Goal: Information Seeking & Learning: Learn about a topic

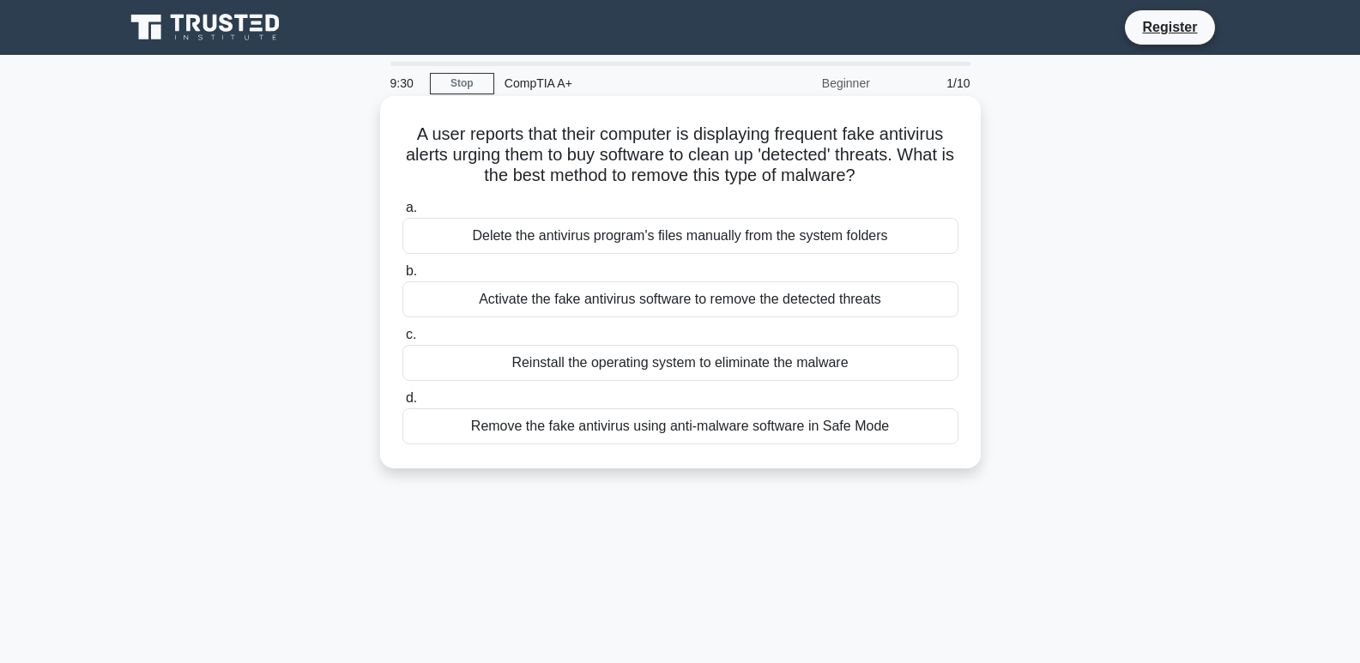
click at [536, 426] on div "Remove the fake antivirus using anti-malware software in Safe Mode" at bounding box center [680, 426] width 556 height 36
click at [402, 404] on input "d. Remove the fake antivirus using anti-malware software in Safe Mode" at bounding box center [402, 398] width 0 height 11
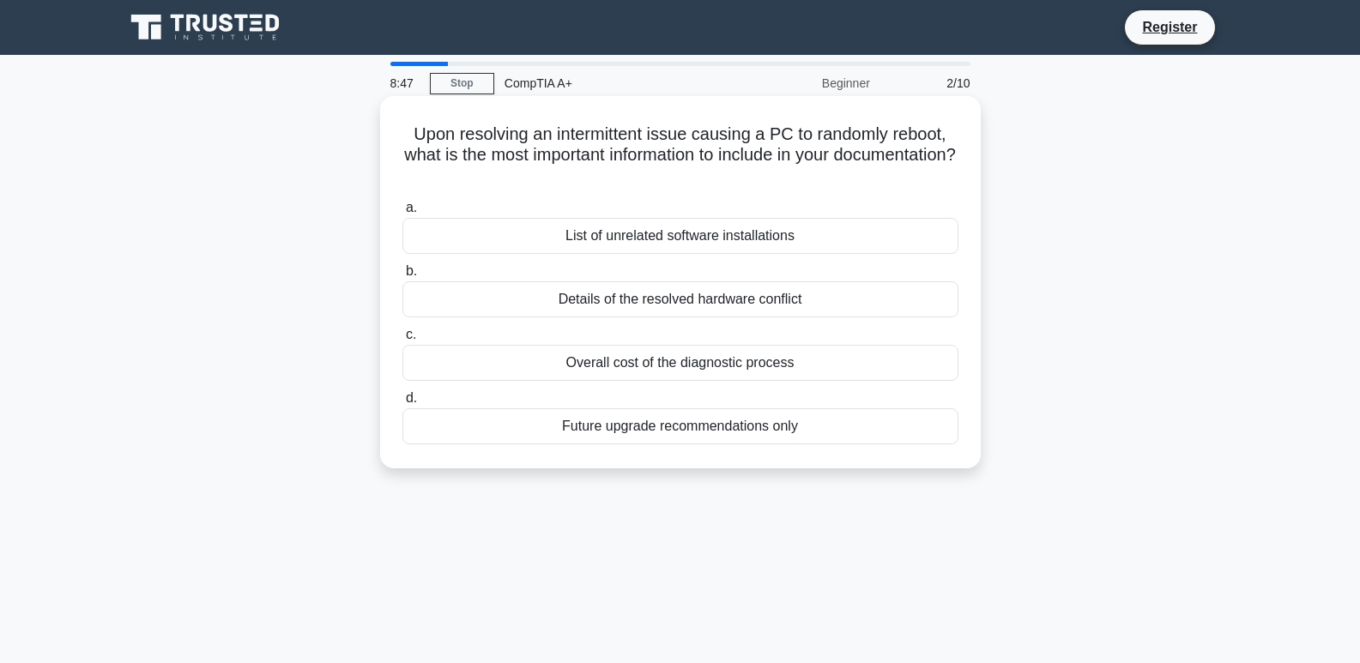
click at [737, 369] on div "Overall cost of the diagnostic process" at bounding box center [680, 363] width 556 height 36
click at [402, 341] on input "c. Overall cost of the diagnostic process" at bounding box center [402, 334] width 0 height 11
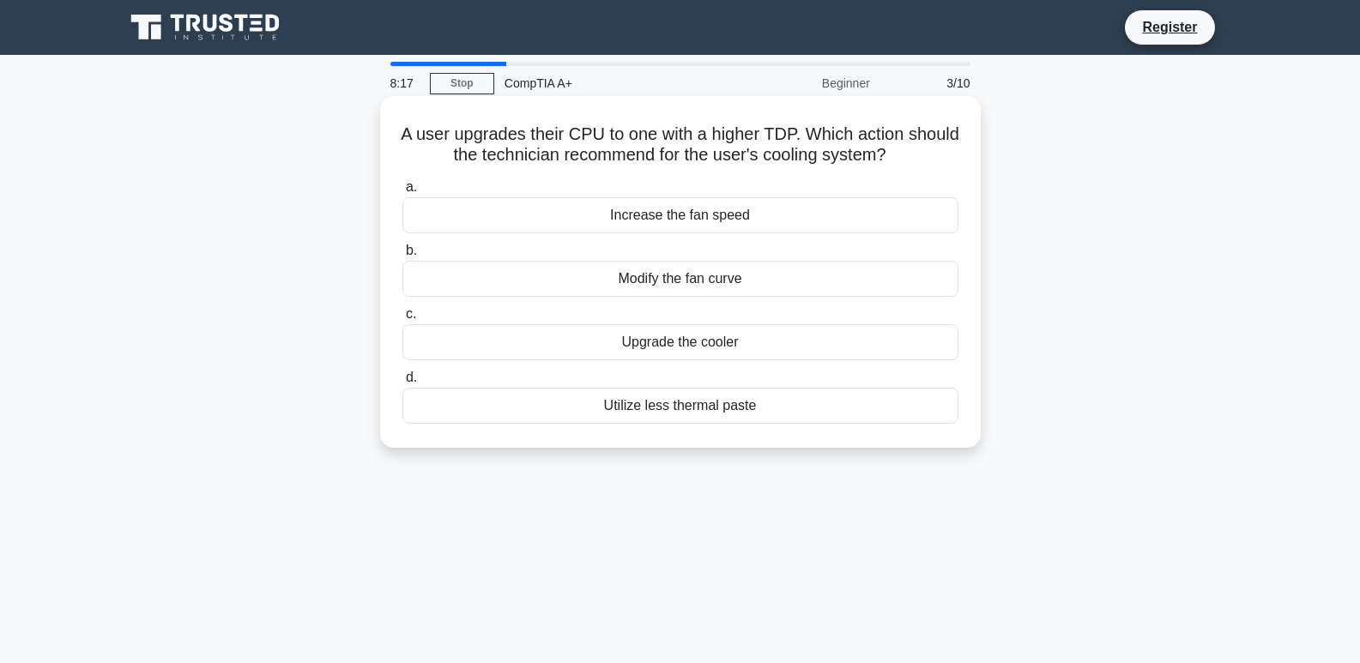
click at [739, 340] on div "Upgrade the cooler" at bounding box center [680, 342] width 556 height 36
click at [402, 320] on input "c. Upgrade the cooler" at bounding box center [402, 314] width 0 height 11
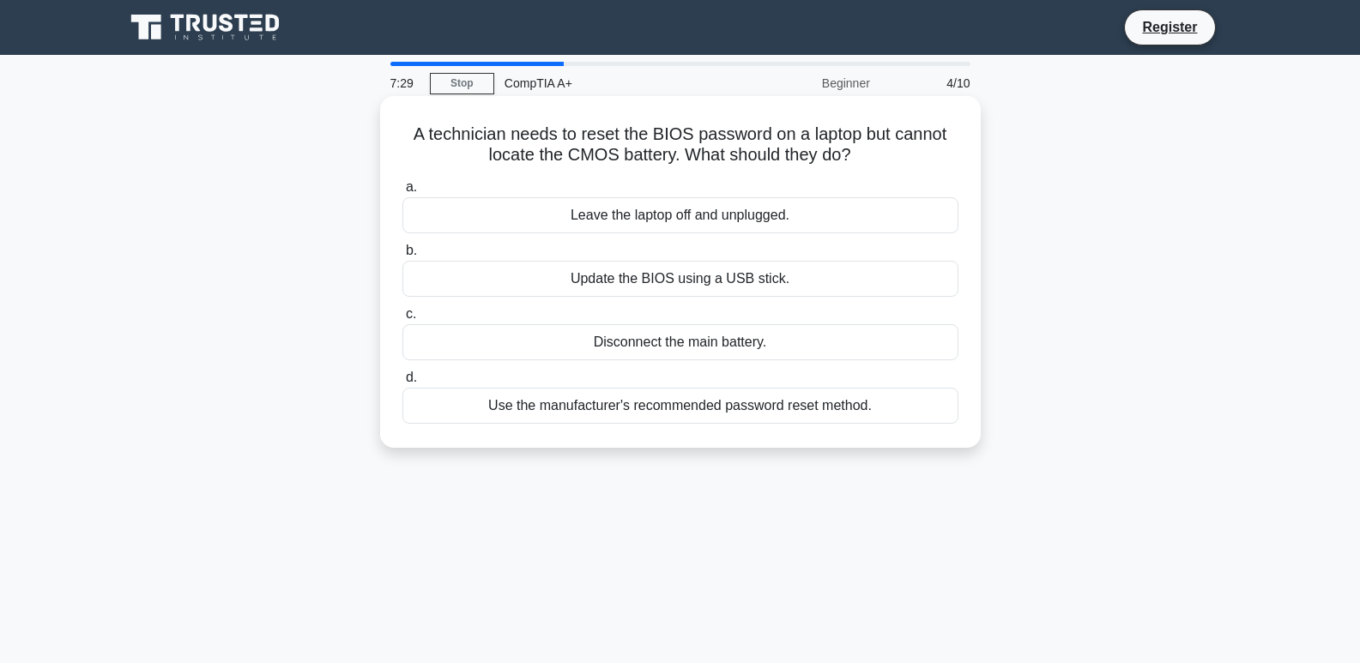
click at [729, 280] on div "Update the BIOS using a USB stick." at bounding box center [680, 279] width 556 height 36
click at [402, 257] on input "b. Update the BIOS using a USB stick." at bounding box center [402, 250] width 0 height 11
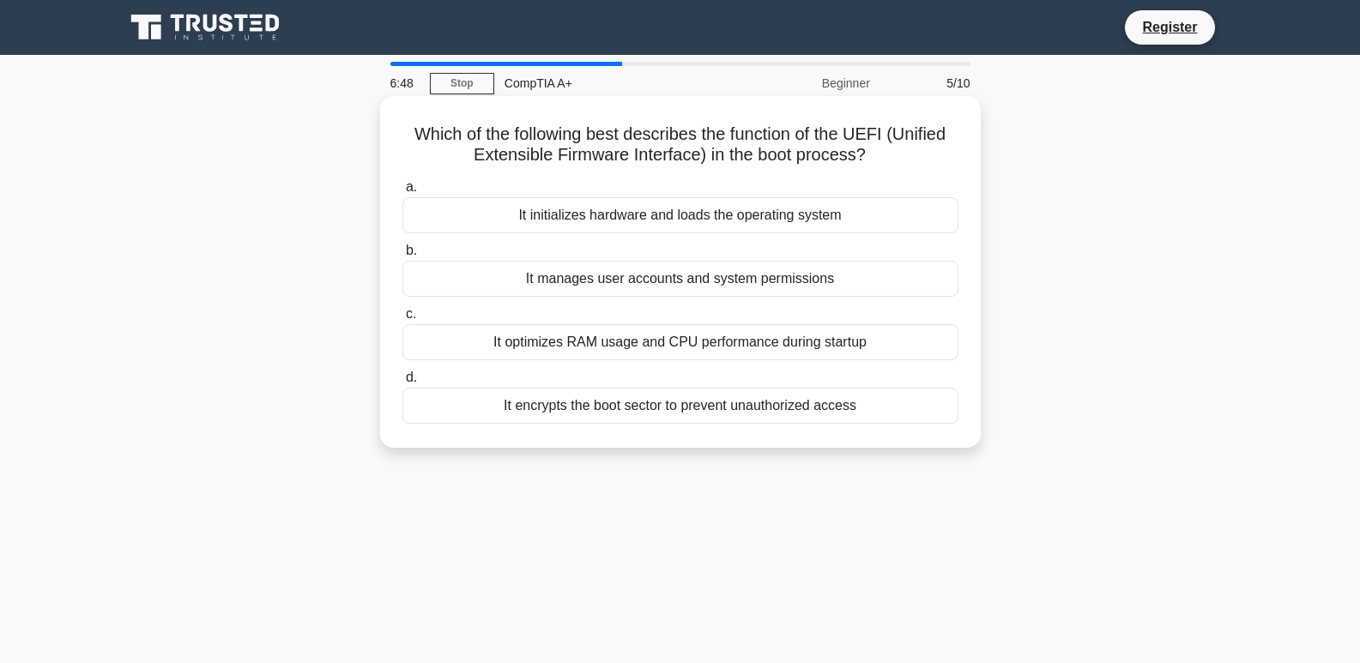
click at [720, 411] on div "It encrypts the boot sector to prevent unauthorized access" at bounding box center [680, 406] width 556 height 36
click at [402, 383] on input "d. It encrypts the boot sector to prevent unauthorized access" at bounding box center [402, 377] width 0 height 11
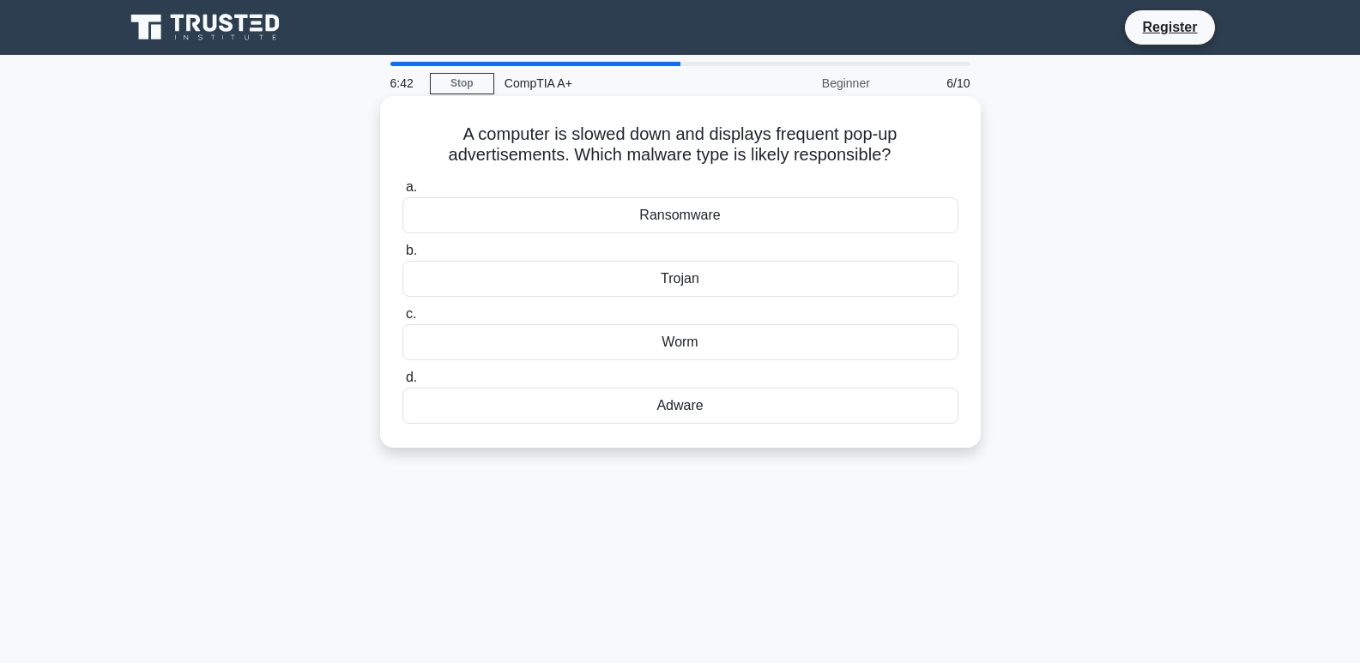
click at [703, 409] on div "Adware" at bounding box center [680, 406] width 556 height 36
click at [402, 383] on input "d. Adware" at bounding box center [402, 377] width 0 height 11
click at [666, 360] on div "64-bit" at bounding box center [680, 342] width 556 height 36
click at [402, 320] on input "c. 64-bit" at bounding box center [402, 314] width 0 height 11
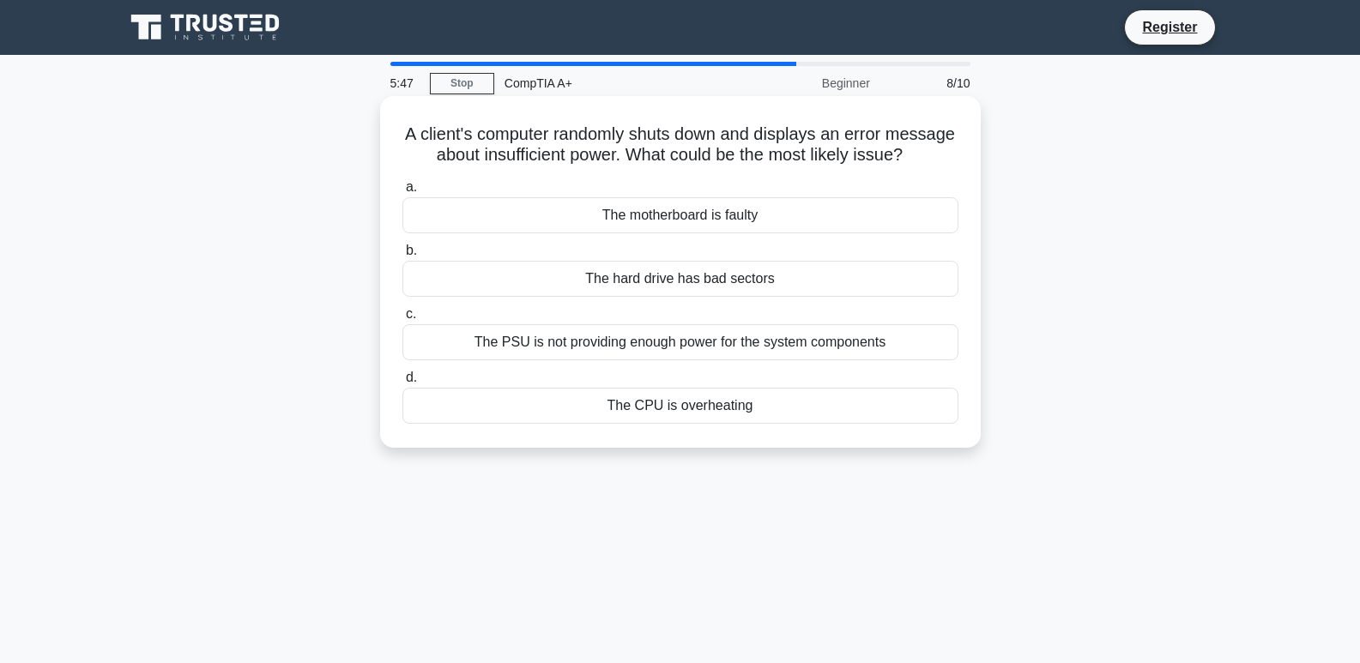
click at [634, 360] on div "The PSU is not providing enough power for the system components" at bounding box center [680, 342] width 556 height 36
click at [402, 320] on input "c. The PSU is not providing enough power for the system components" at bounding box center [402, 314] width 0 height 11
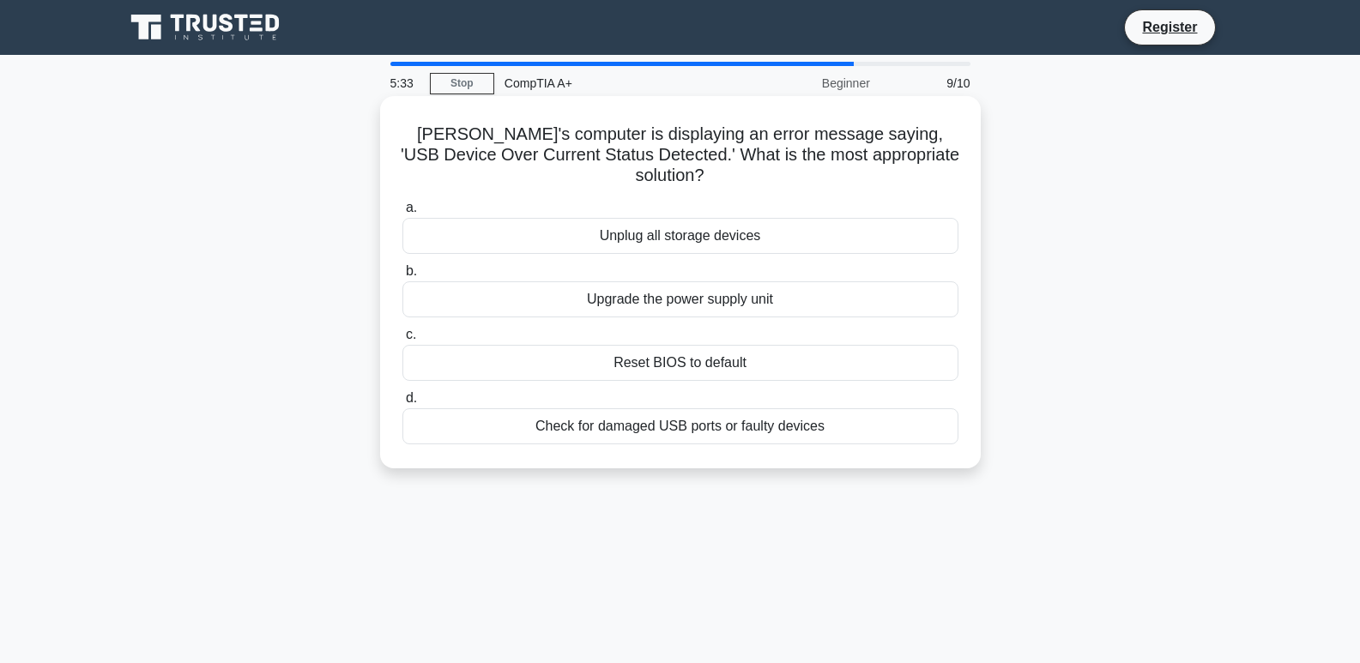
click at [740, 411] on div "Check for damaged USB ports or faulty devices" at bounding box center [680, 426] width 556 height 36
click at [402, 404] on input "d. Check for damaged USB ports or faulty devices" at bounding box center [402, 398] width 0 height 11
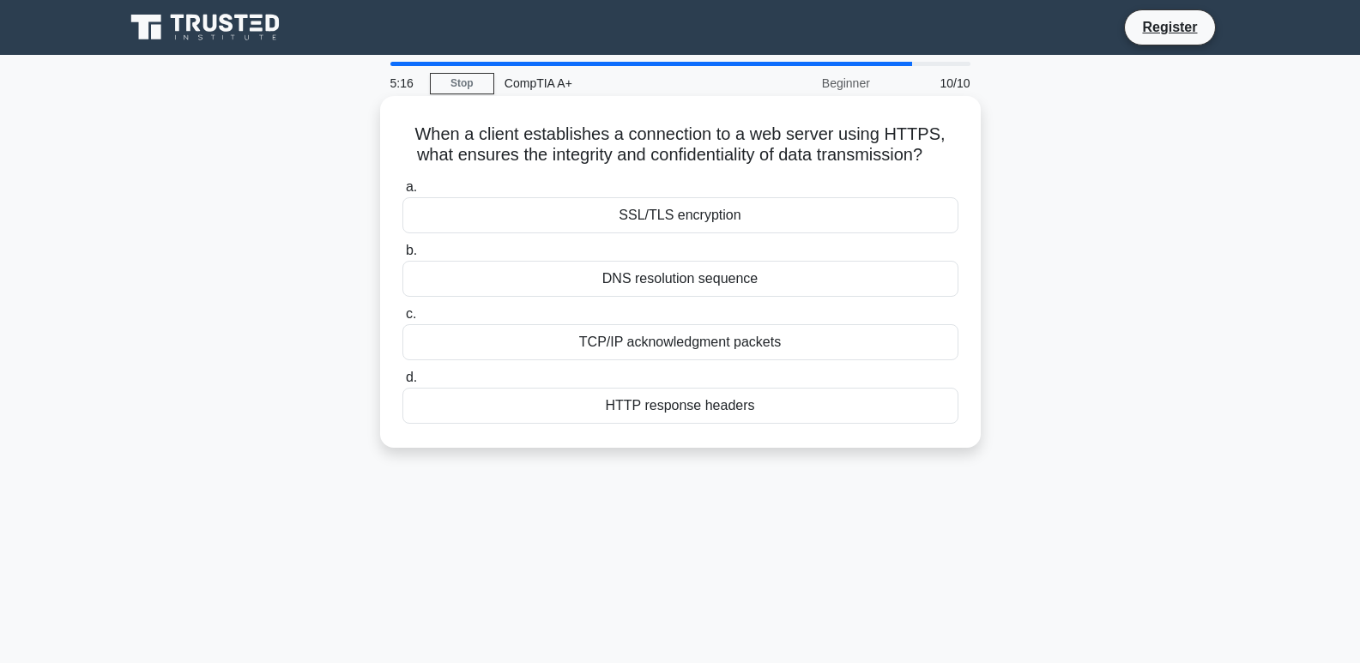
click at [690, 341] on div "TCP/IP acknowledgment packets" at bounding box center [680, 342] width 556 height 36
click at [402, 320] on input "c. TCP/IP acknowledgment packets" at bounding box center [402, 314] width 0 height 11
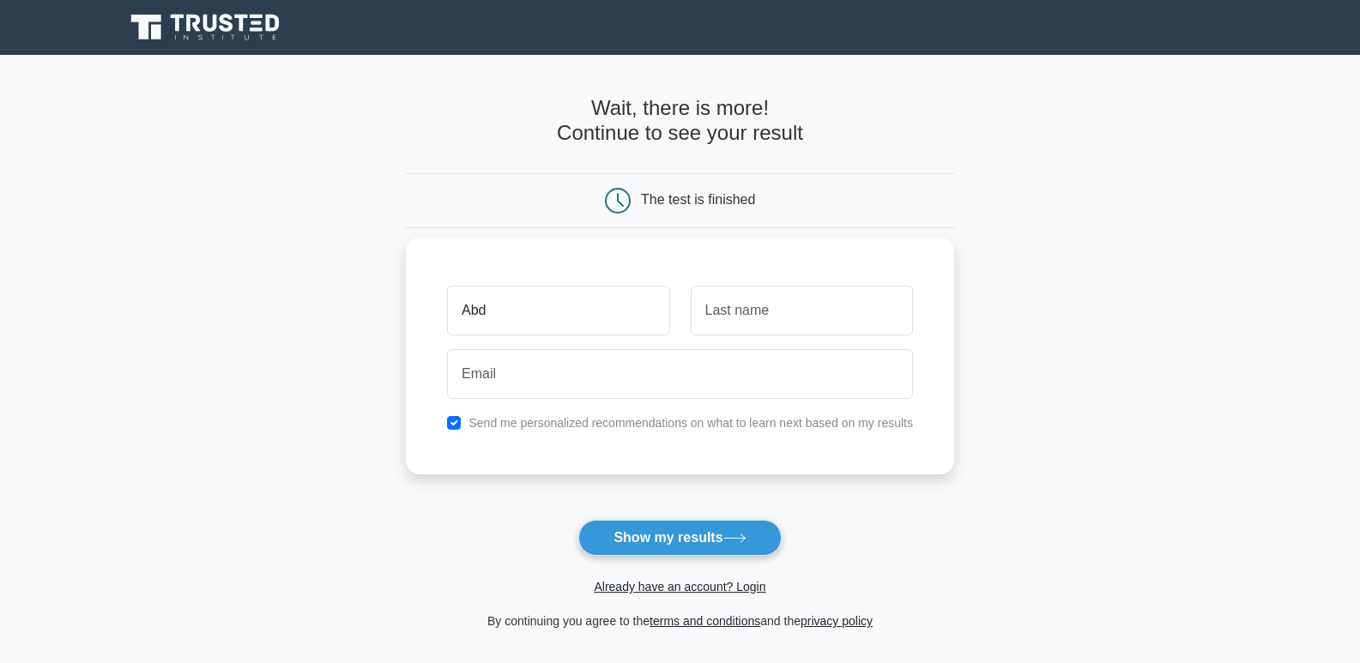
type input "[PERSON_NAME]"
click at [832, 312] on input "text" at bounding box center [802, 311] width 222 height 50
type input "Tammam"
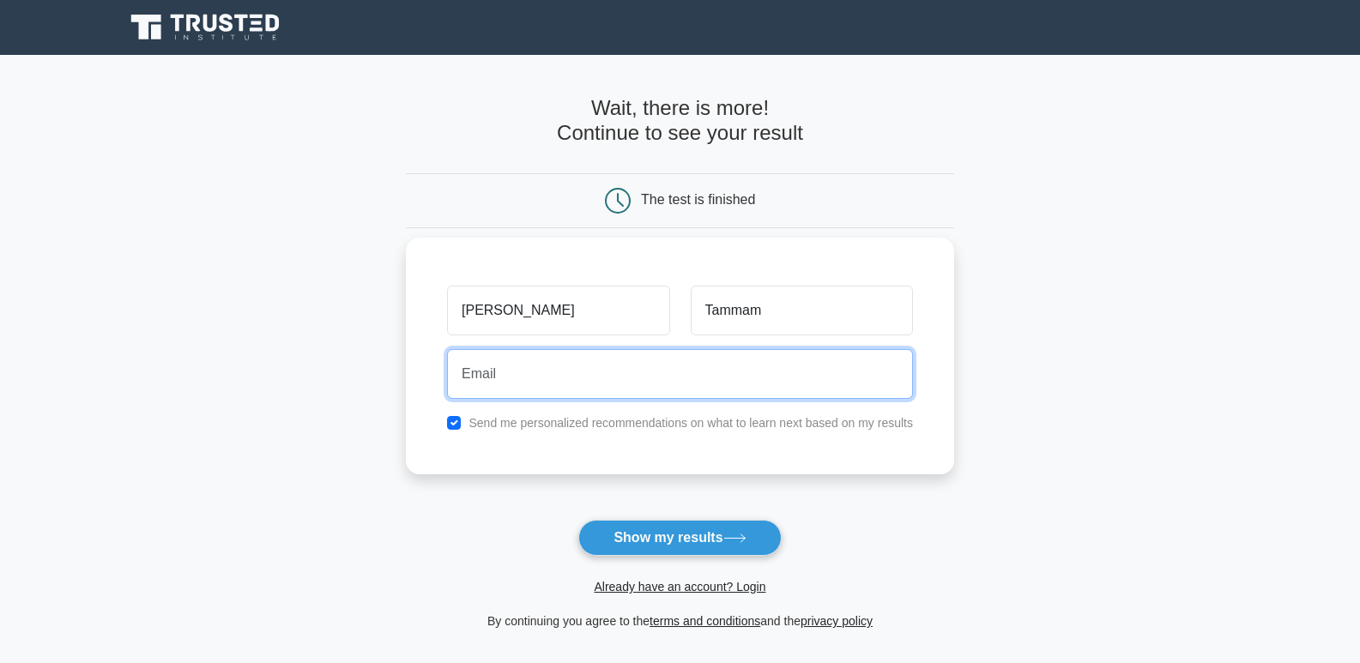
click at [622, 383] on input "email" at bounding box center [680, 374] width 466 height 50
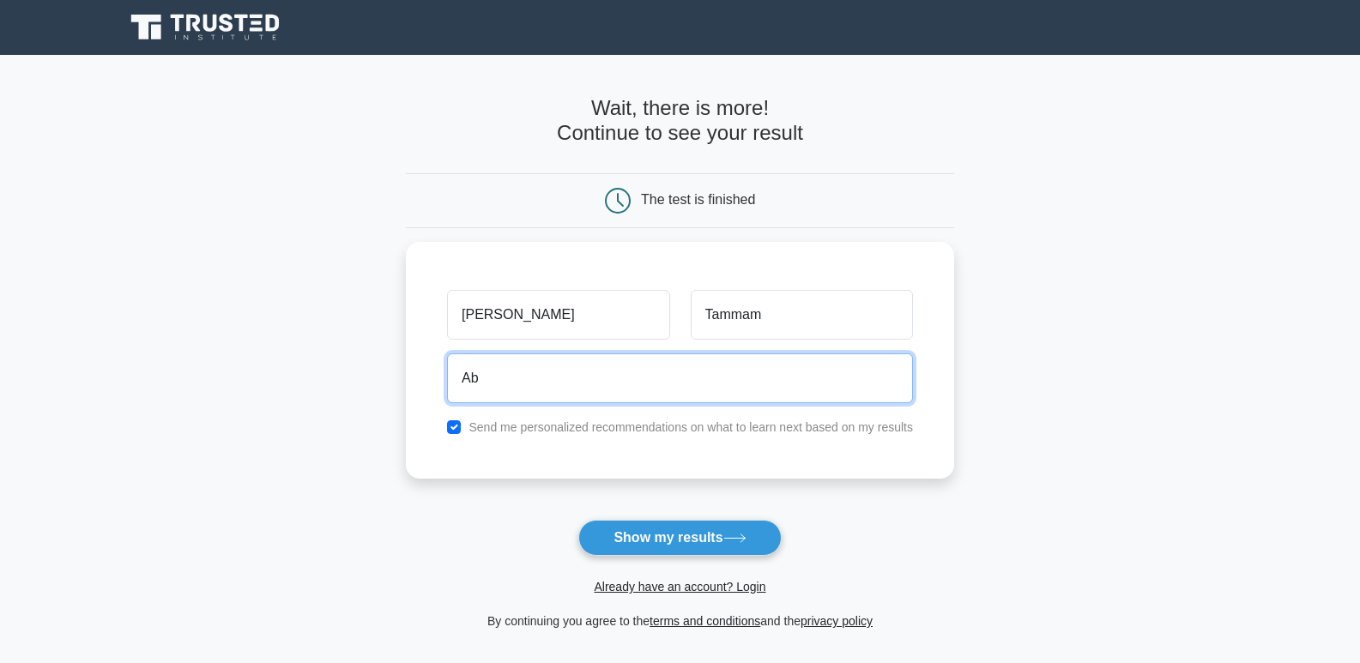
type input "Abdelalitammam123@gmail.com"
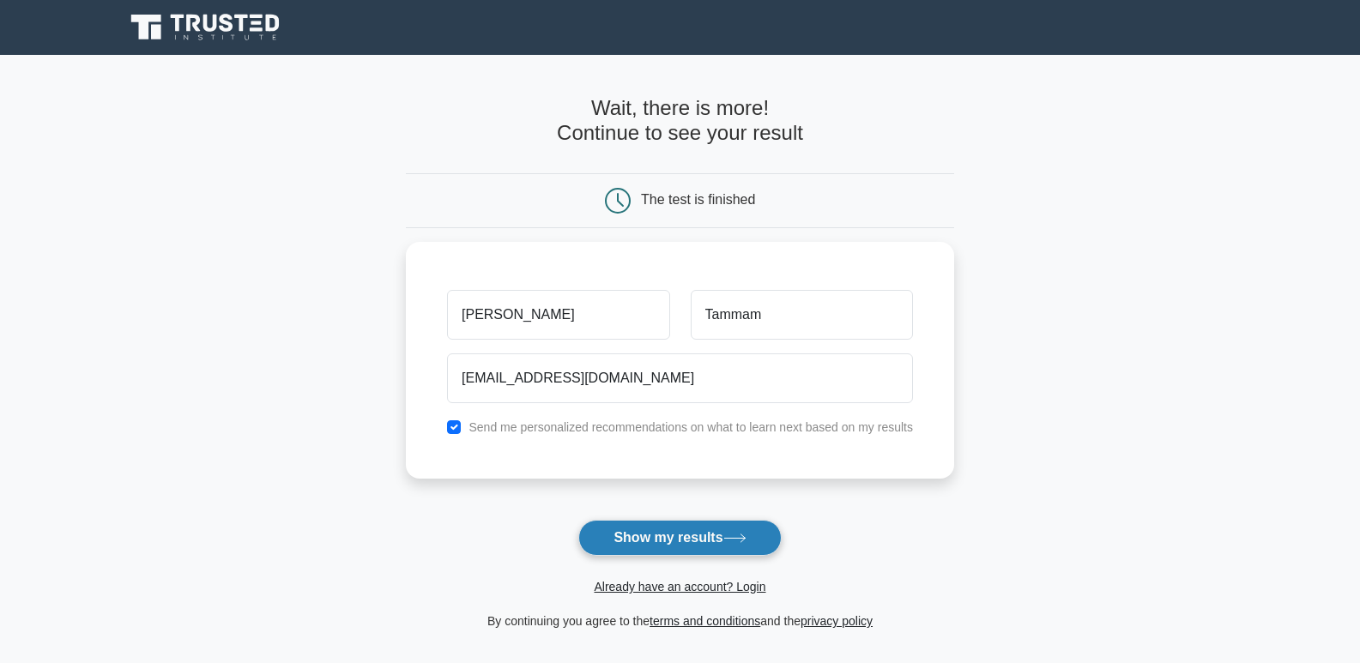
click at [672, 546] on button "Show my results" at bounding box center [679, 538] width 202 height 36
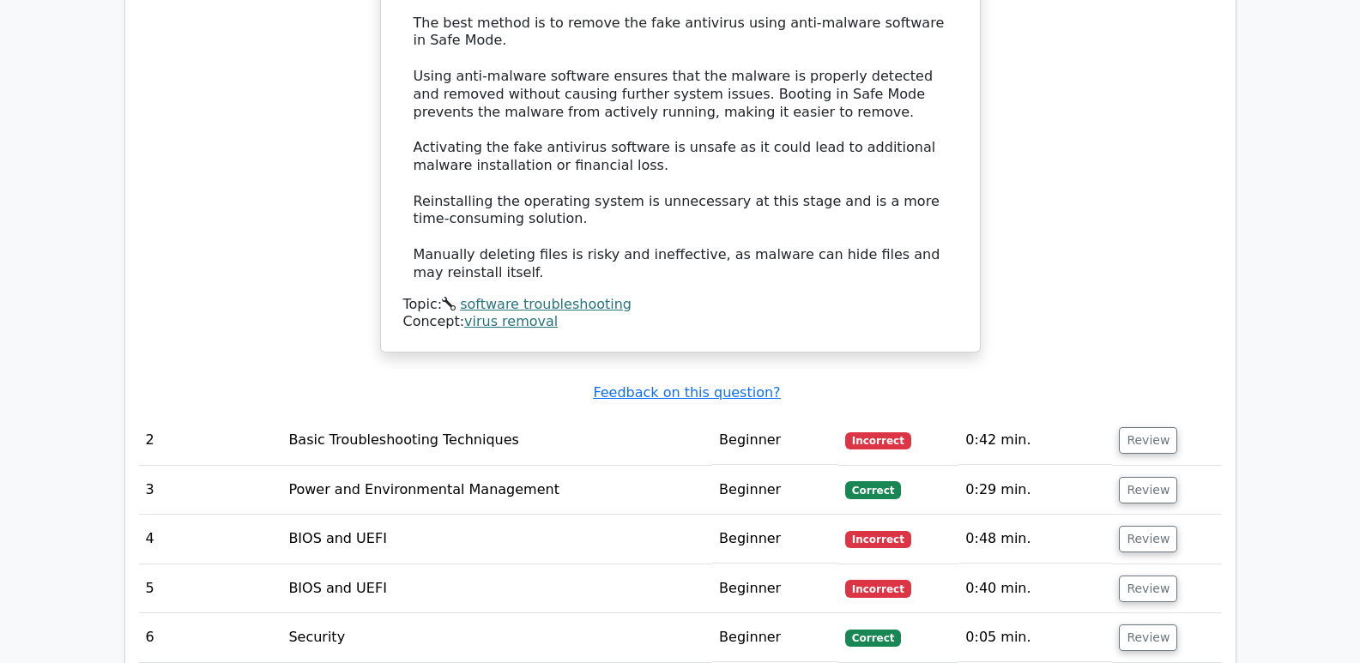
scroll to position [2001, 0]
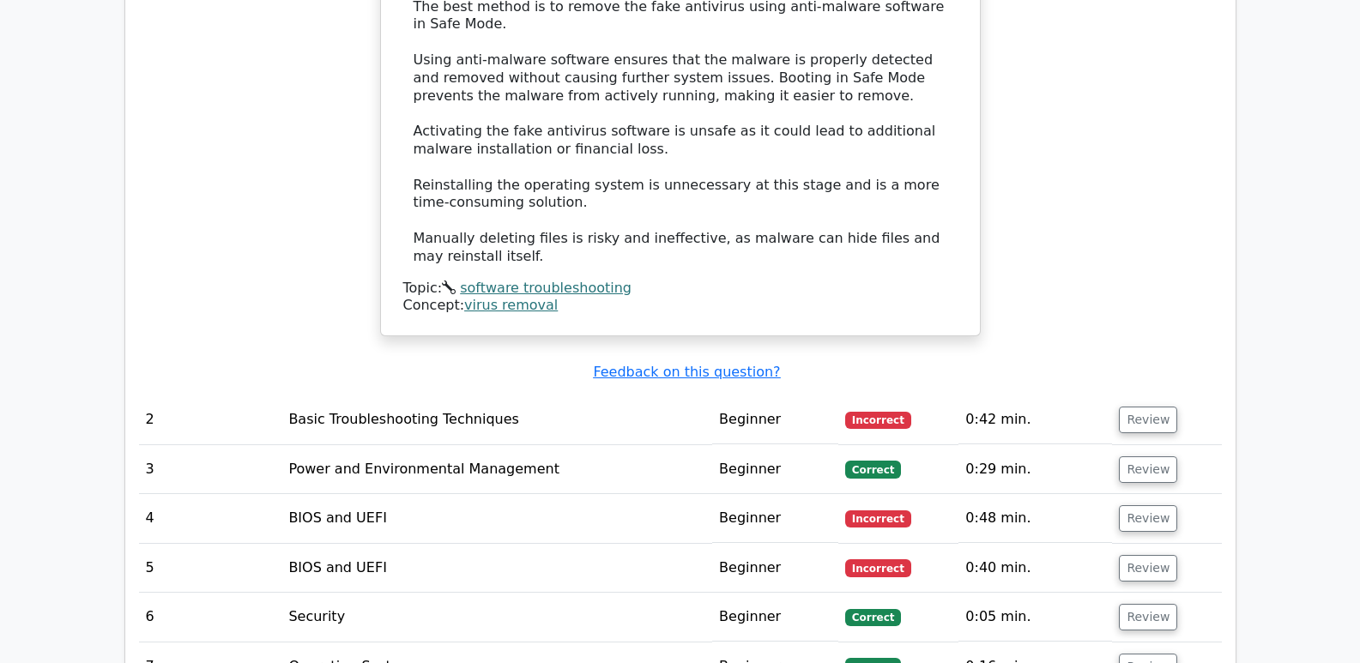
click at [433, 395] on td "Basic Troubleshooting Techniques" at bounding box center [496, 419] width 431 height 49
click at [1122, 407] on button "Review" at bounding box center [1148, 420] width 58 height 27
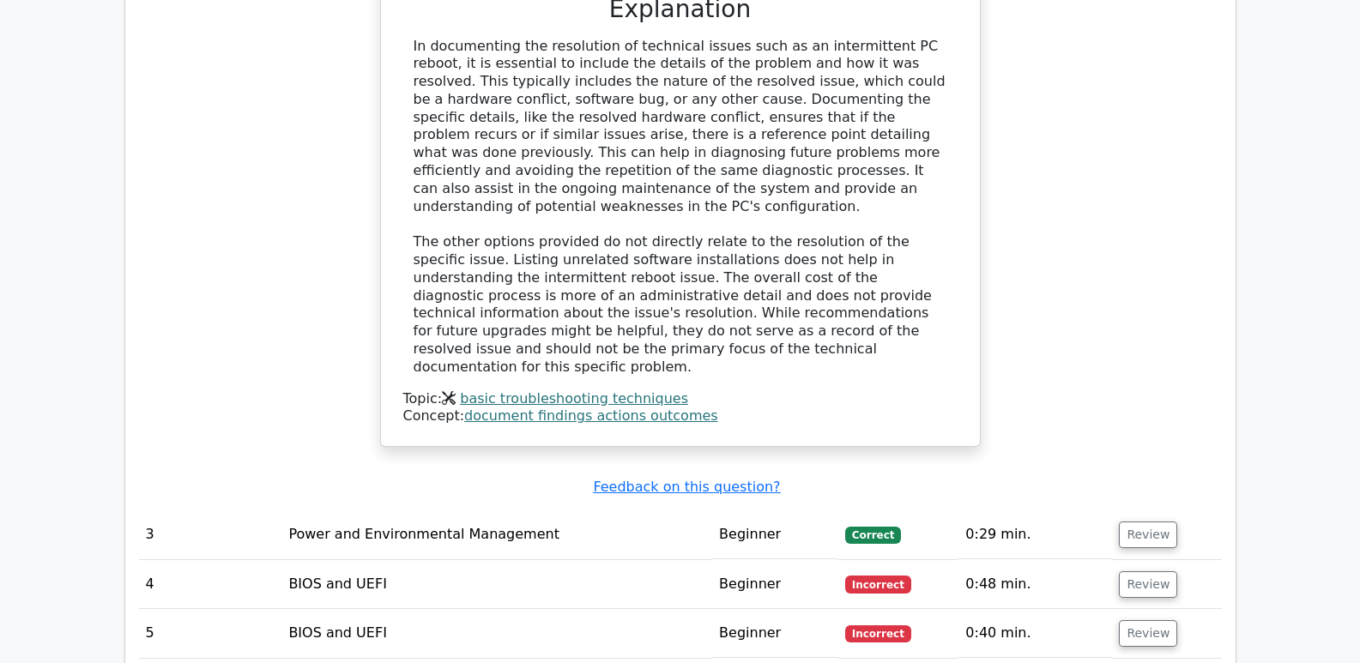
scroll to position [2803, 0]
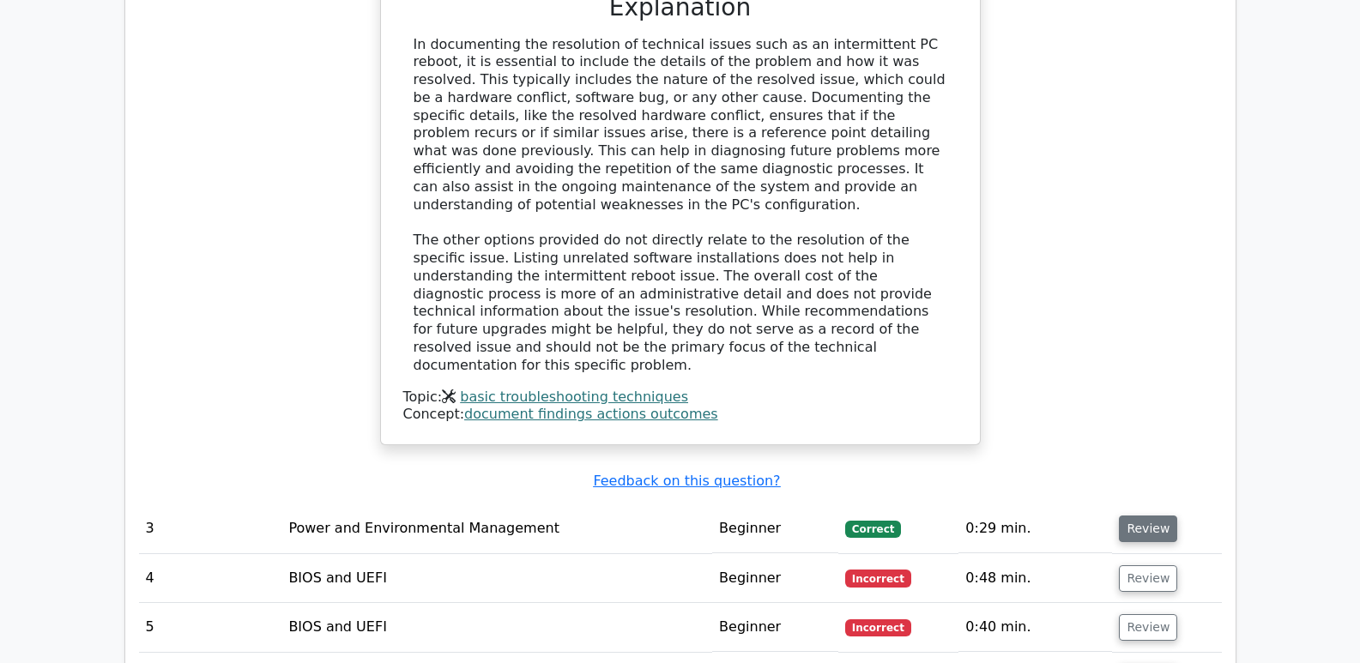
click at [1134, 516] on button "Review" at bounding box center [1148, 529] width 58 height 27
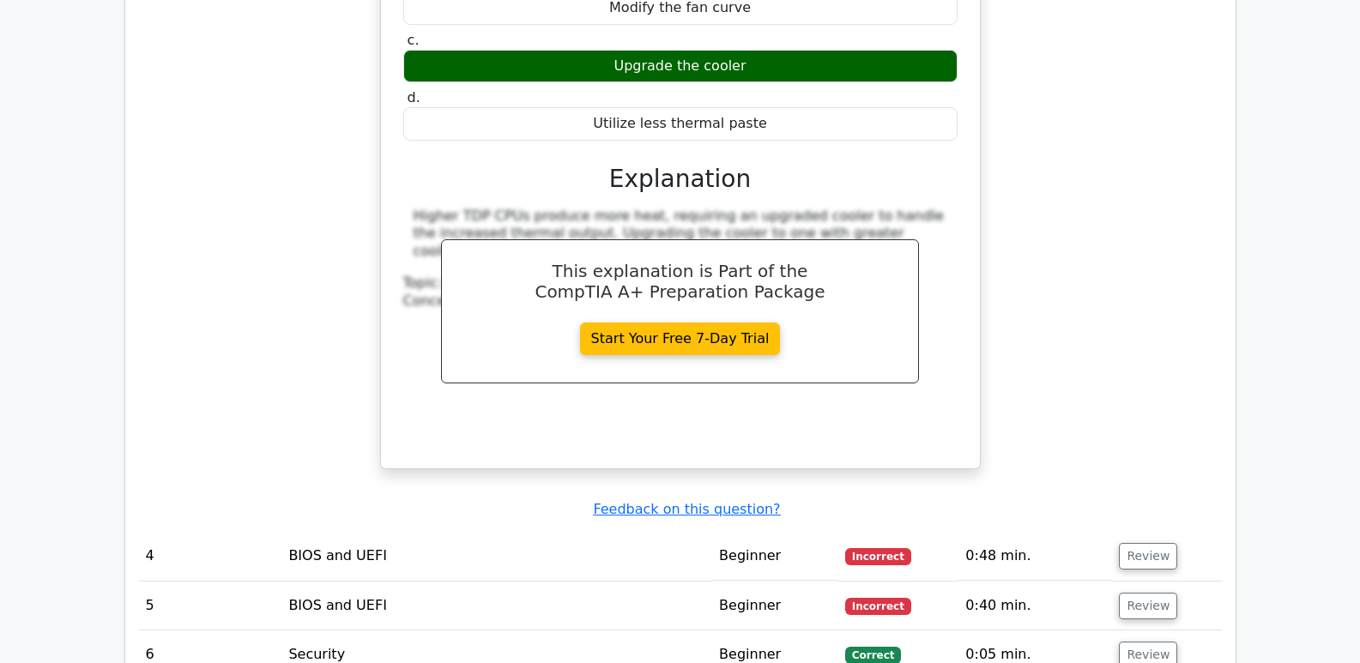
scroll to position [3558, 0]
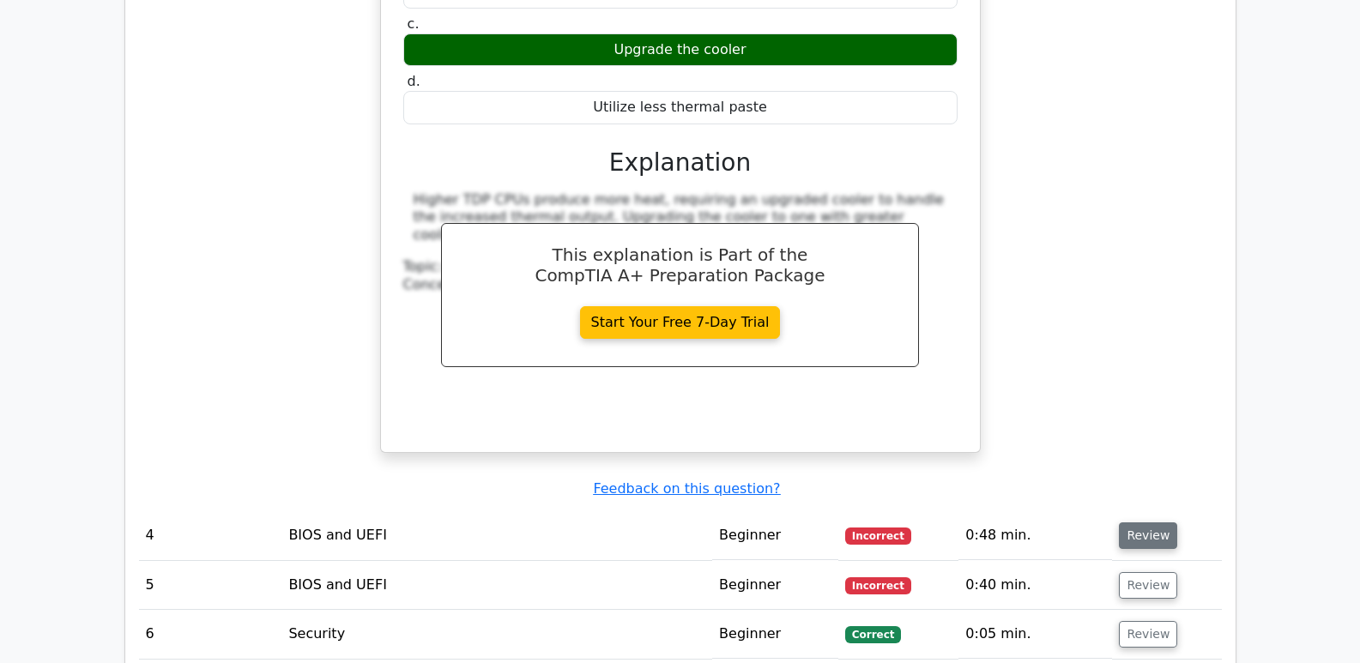
click at [1142, 522] on button "Review" at bounding box center [1148, 535] width 58 height 27
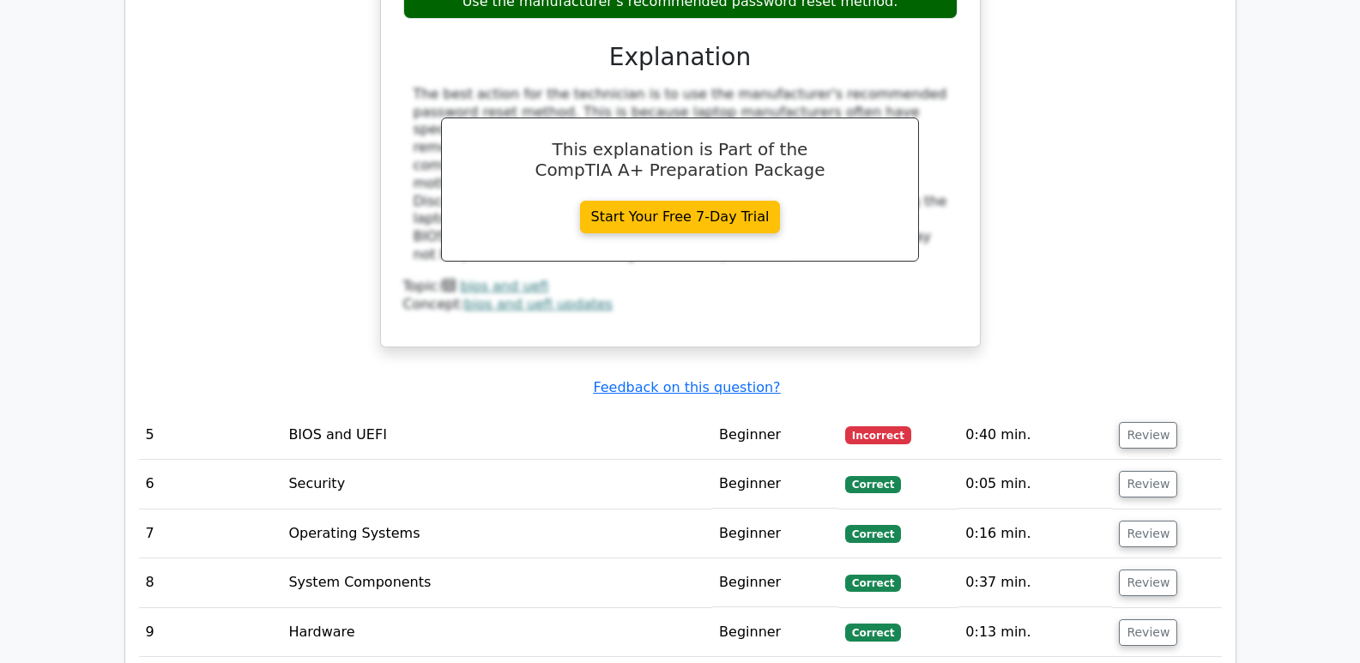
scroll to position [4403, 0]
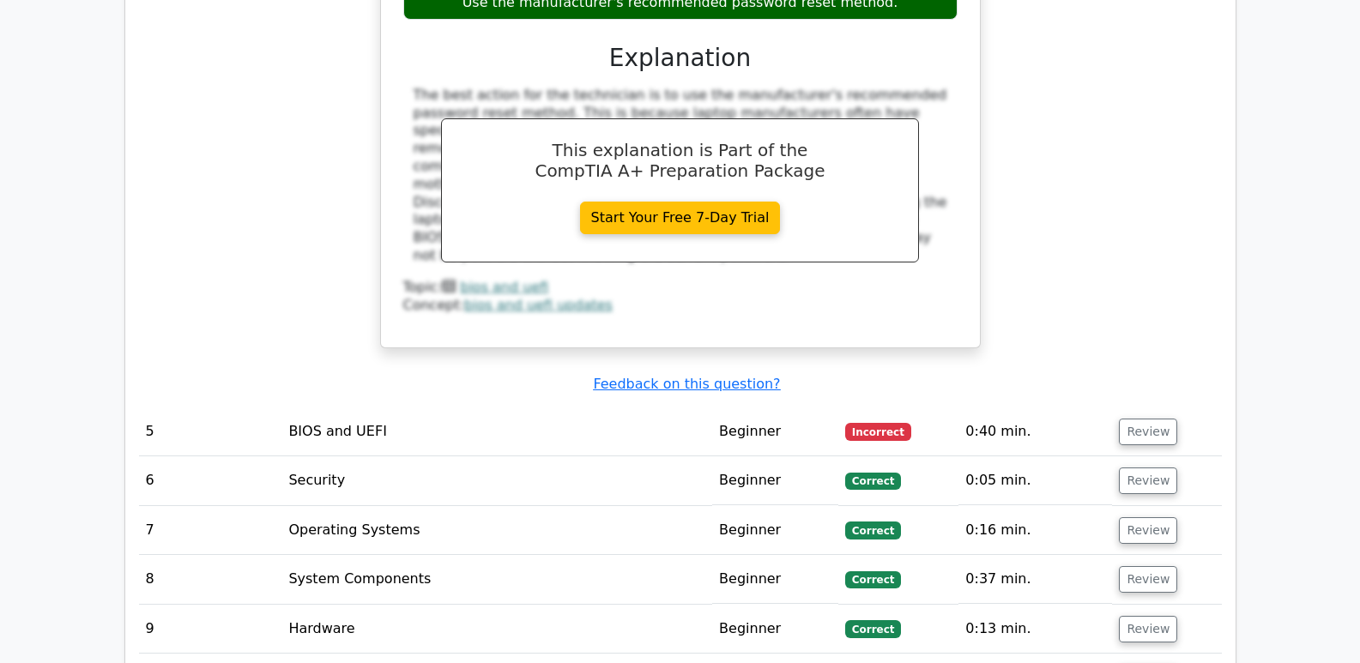
click at [1128, 407] on td "Review" at bounding box center [1166, 431] width 109 height 49
click at [1142, 419] on button "Review" at bounding box center [1148, 432] width 58 height 27
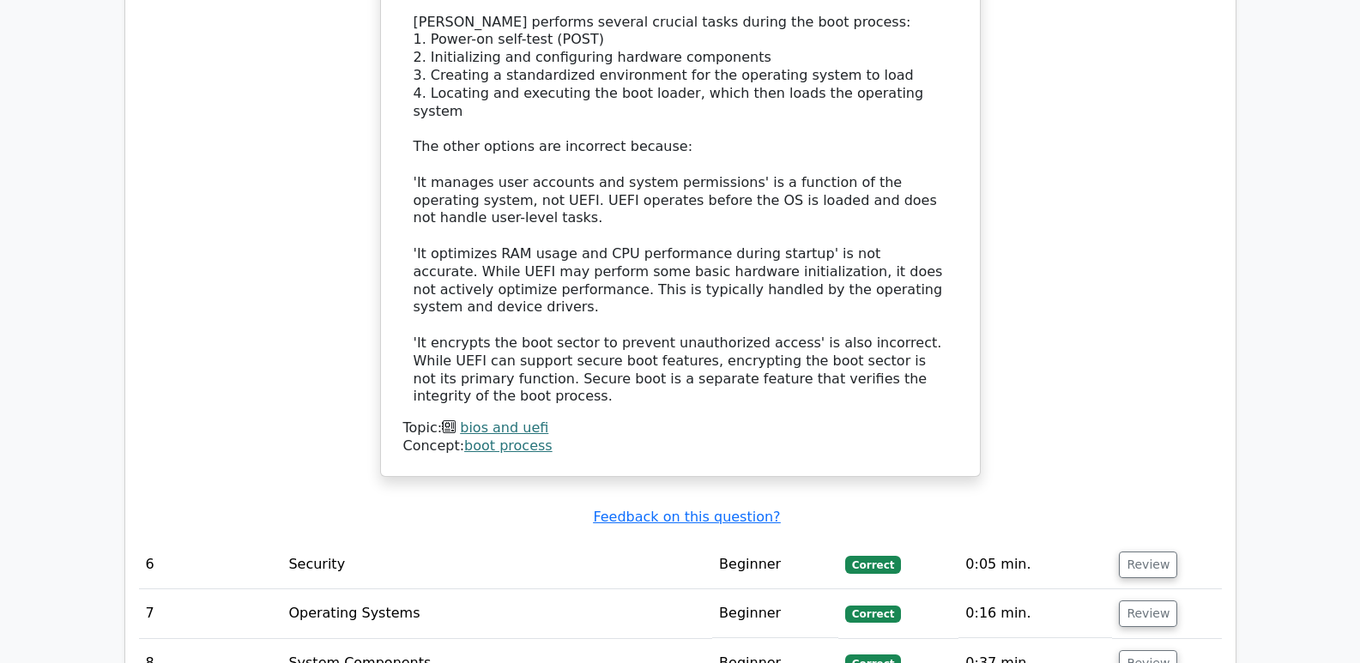
scroll to position [5347, 0]
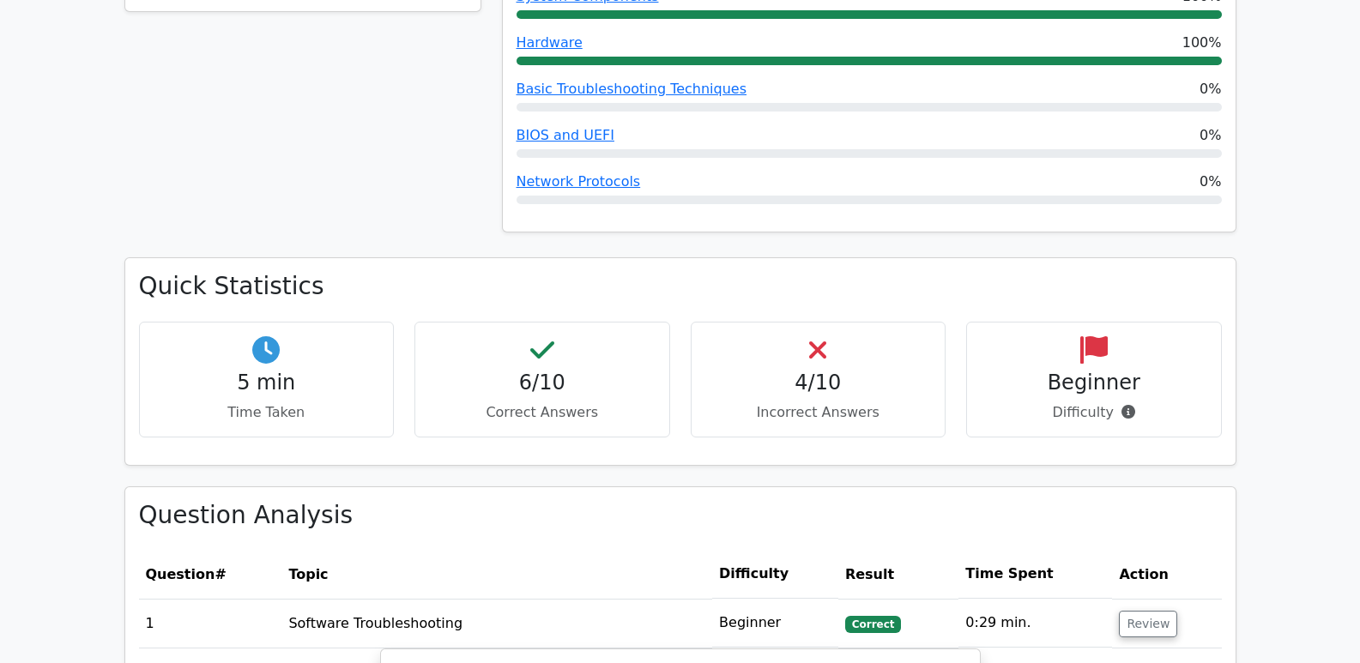
scroll to position [646, 0]
